Goal: Find contact information: Obtain details needed to contact an individual or organization

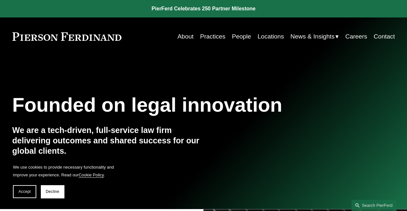
click at [235, 41] on link "People" at bounding box center [241, 36] width 19 height 12
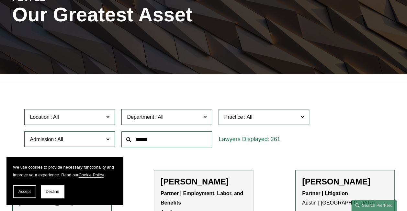
scroll to position [108, 0]
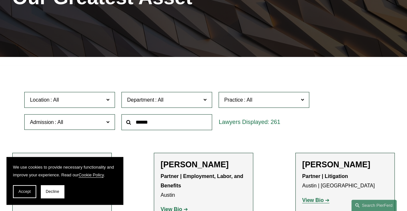
click at [95, 92] on div "Location All [GEOGRAPHIC_DATA] [GEOGRAPHIC_DATA] [GEOGRAPHIC_DATA] [GEOGRAPHIC_…" at bounding box center [69, 100] width 97 height 22
click at [91, 96] on label "Location" at bounding box center [69, 100] width 91 height 16
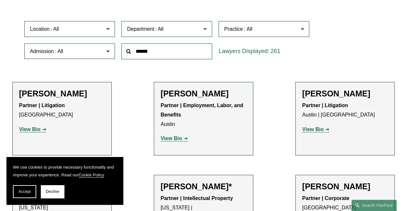
scroll to position [183, 0]
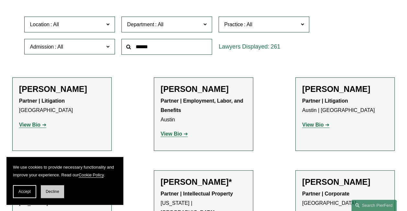
click at [42, 192] on button "Decline" at bounding box center [52, 191] width 23 height 13
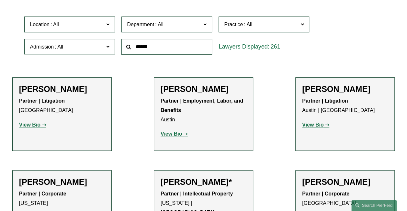
scroll to position [213, 0]
click at [0, 0] on link "[GEOGRAPHIC_DATA]" at bounding box center [0, 0] width 0 height 0
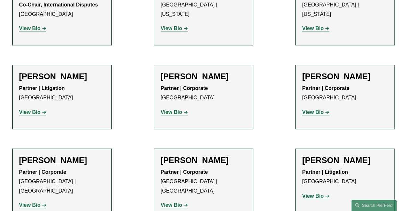
scroll to position [303, 0]
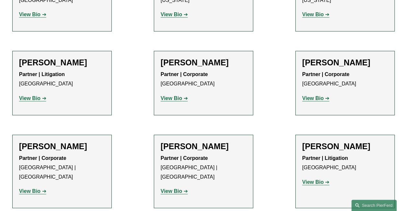
click at [36, 101] on strong "View Bio" at bounding box center [29, 99] width 21 height 6
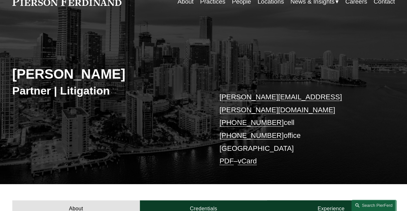
scroll to position [43, 0]
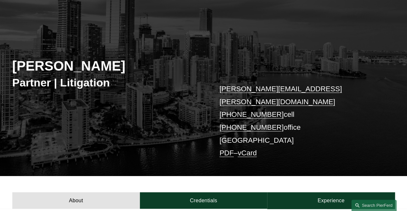
click at [252, 149] on link "vCard" at bounding box center [247, 153] width 19 height 8
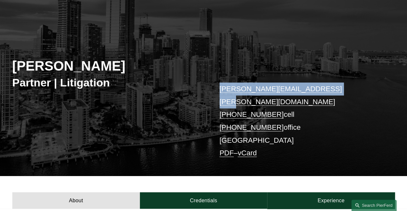
drag, startPoint x: 342, startPoint y: 90, endPoint x: 211, endPoint y: 89, distance: 130.3
click at [211, 89] on div "Frances De La Guardia Partner | Litigation frances.delaguardia@pierferd.com +1.…" at bounding box center [203, 100] width 407 height 151
copy link "frances.delaguardia@pierferd.com"
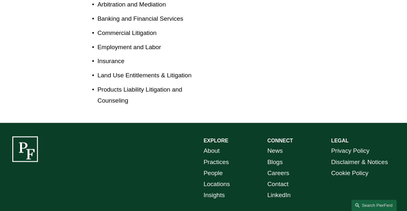
scroll to position [388, 0]
